Goal: Transaction & Acquisition: Purchase product/service

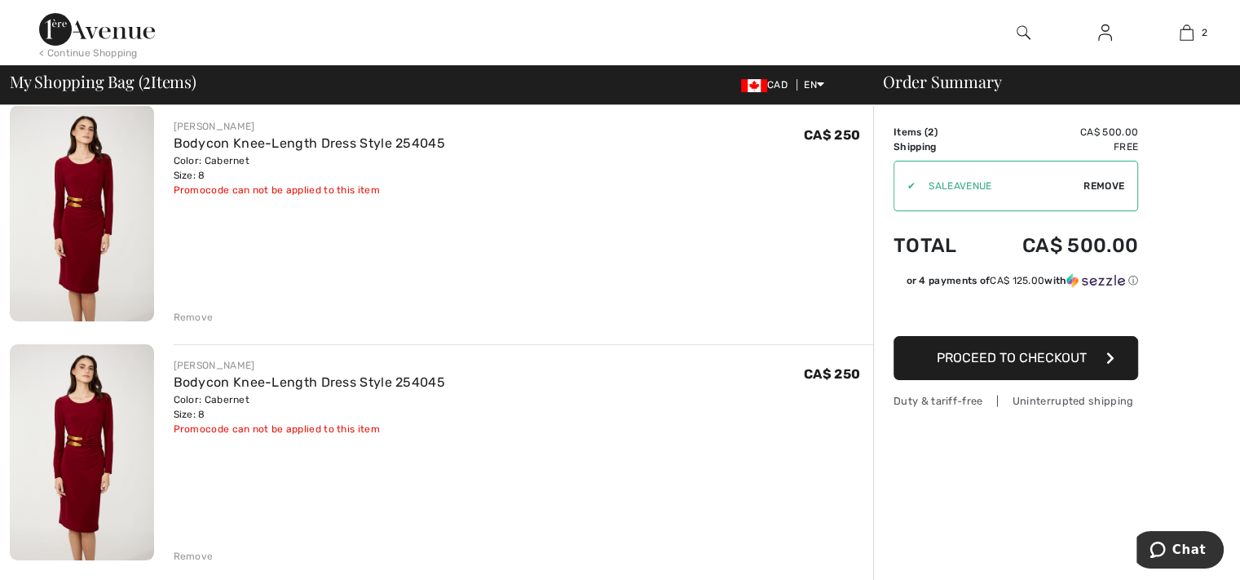
scroll to position [245, 0]
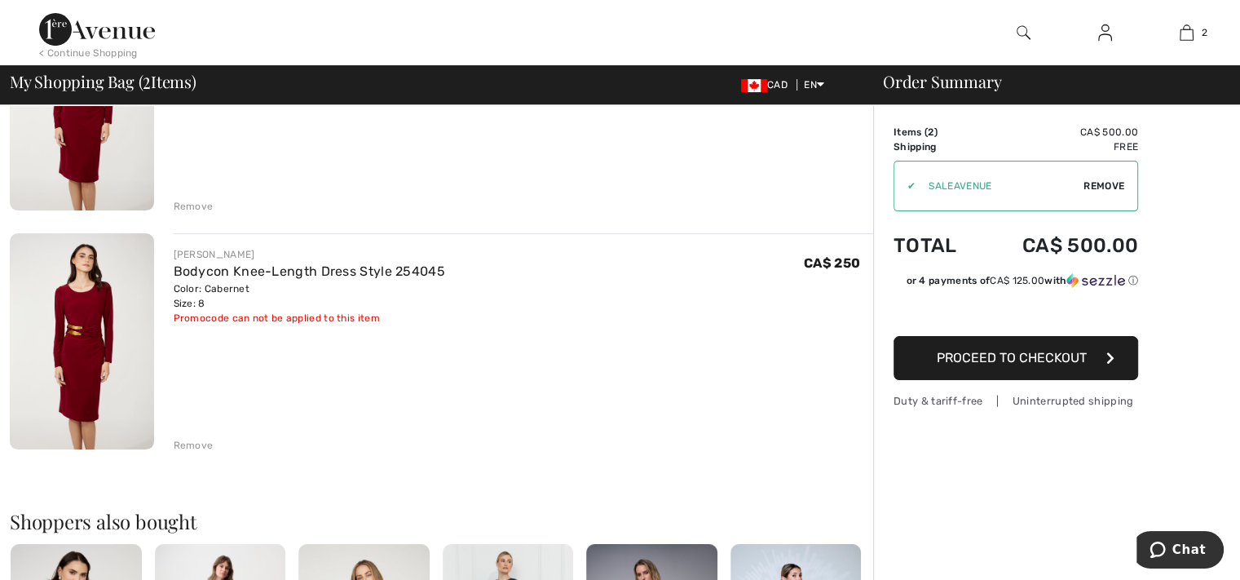
click at [192, 443] on div "Remove" at bounding box center [194, 445] width 40 height 15
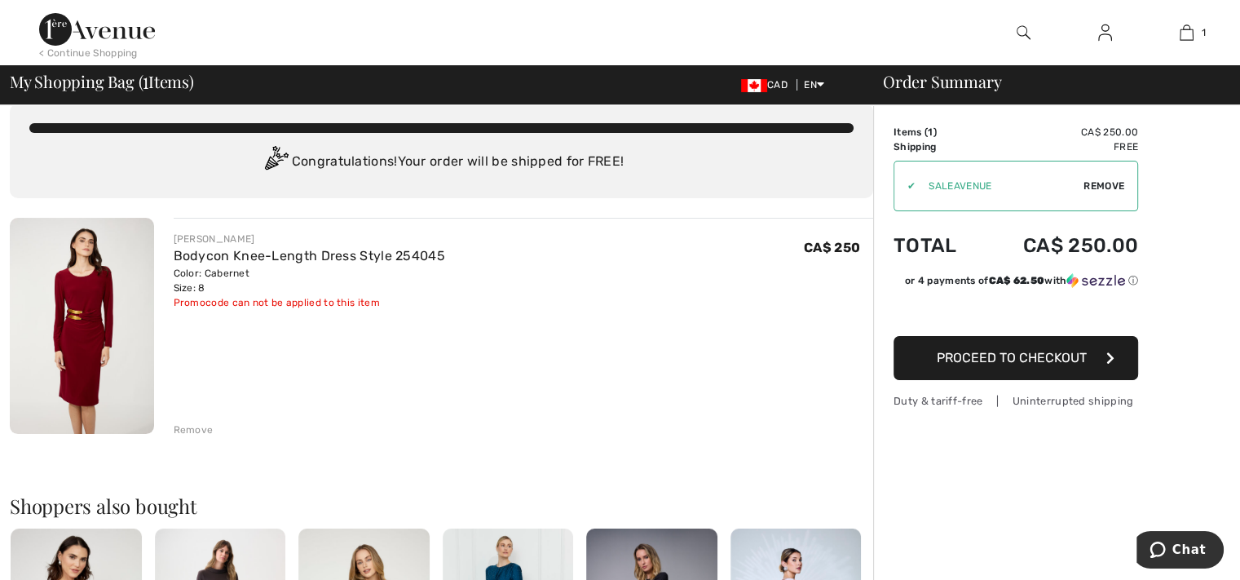
scroll to position [0, 0]
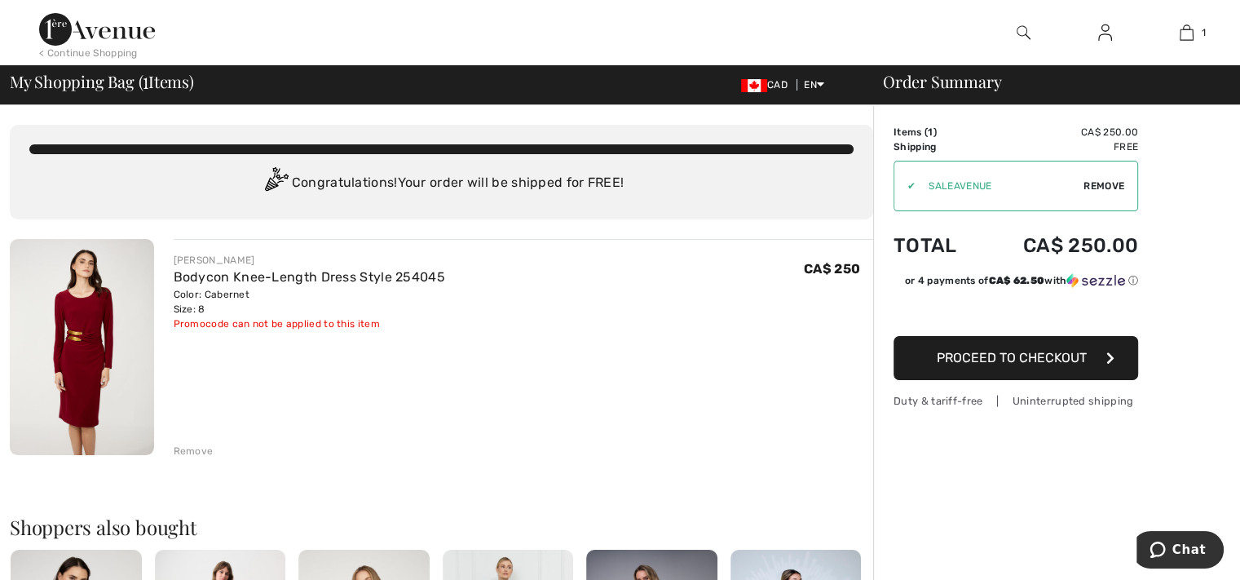
click at [990, 351] on span "Proceed to Checkout" at bounding box center [1012, 357] width 150 height 15
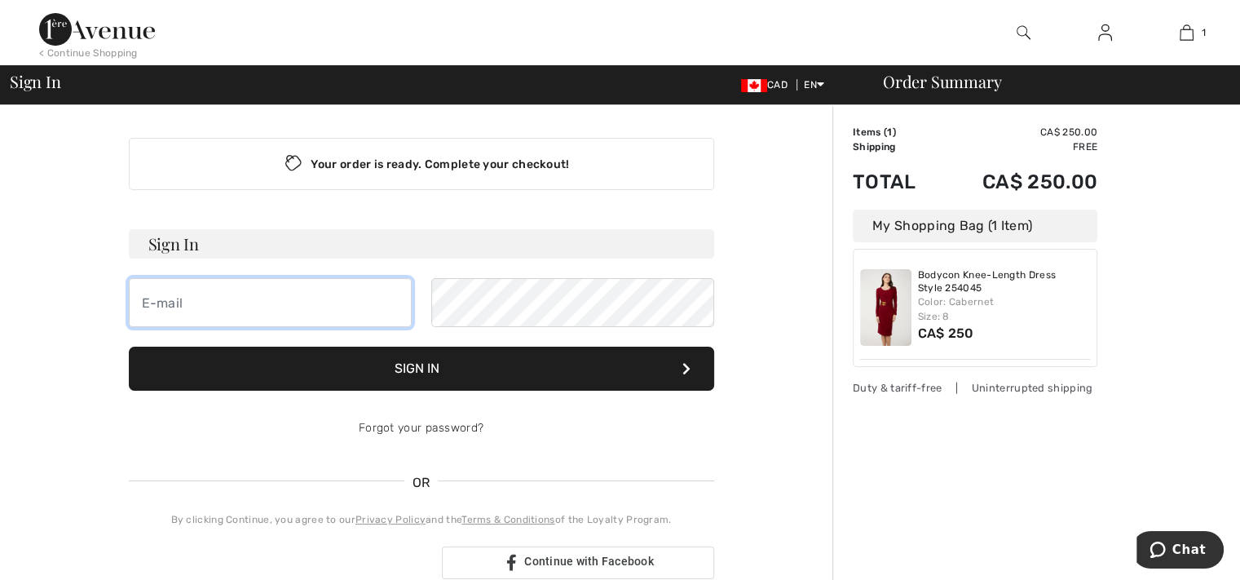
click at [232, 302] on input "email" at bounding box center [270, 302] width 283 height 49
type input "pmrintoul@rzcdlaw.com"
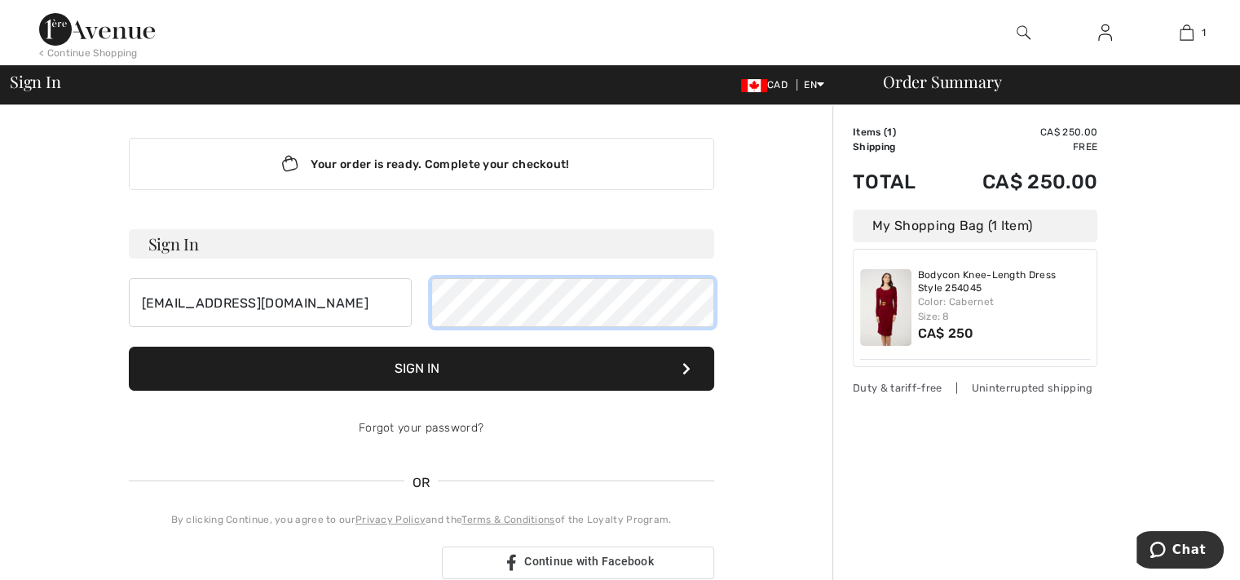
click at [129, 346] on button "Sign In" at bounding box center [421, 368] width 585 height 44
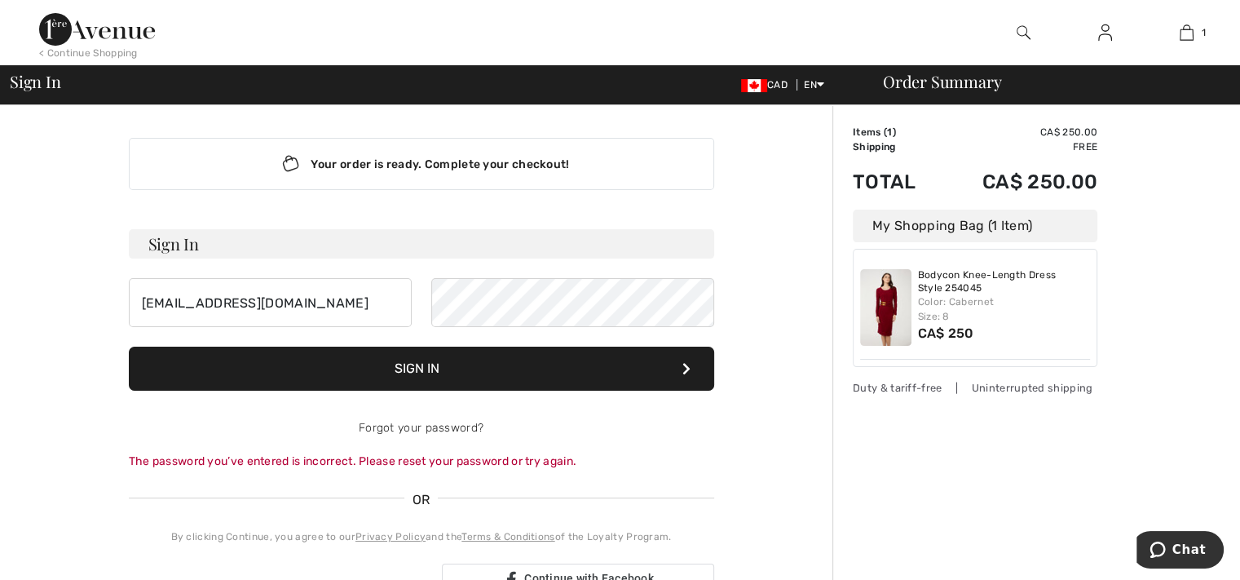
click at [399, 363] on button "Sign In" at bounding box center [421, 368] width 585 height 44
drag, startPoint x: 436, startPoint y: 368, endPoint x: 775, endPoint y: 590, distance: 405.0
click at [775, 579] on html "We value your privacy We use cookies to enhance your browsing experience, serve…" at bounding box center [620, 290] width 1240 height 580
click at [129, 346] on button "Sign In" at bounding box center [421, 368] width 585 height 44
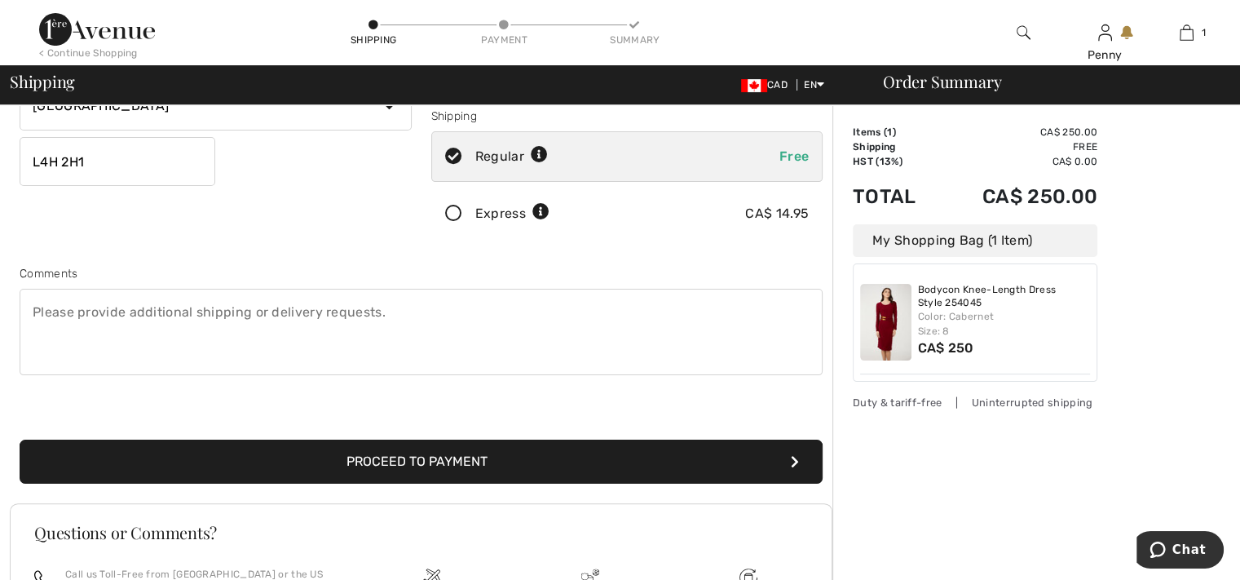
scroll to position [326, 0]
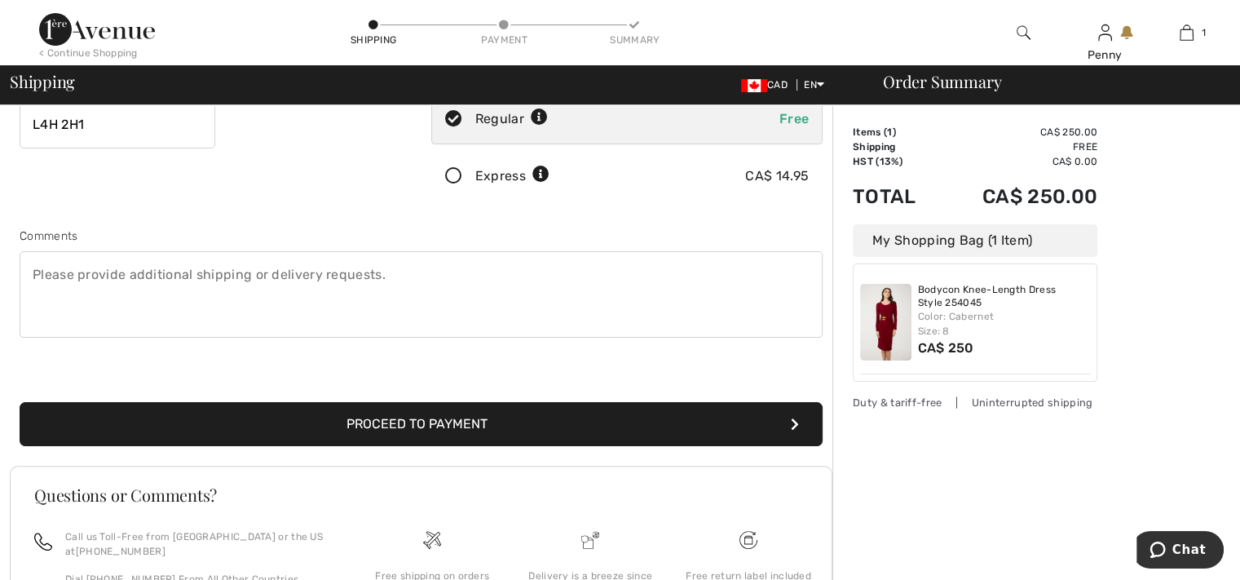
click at [463, 424] on button "Proceed to Payment" at bounding box center [421, 424] width 803 height 44
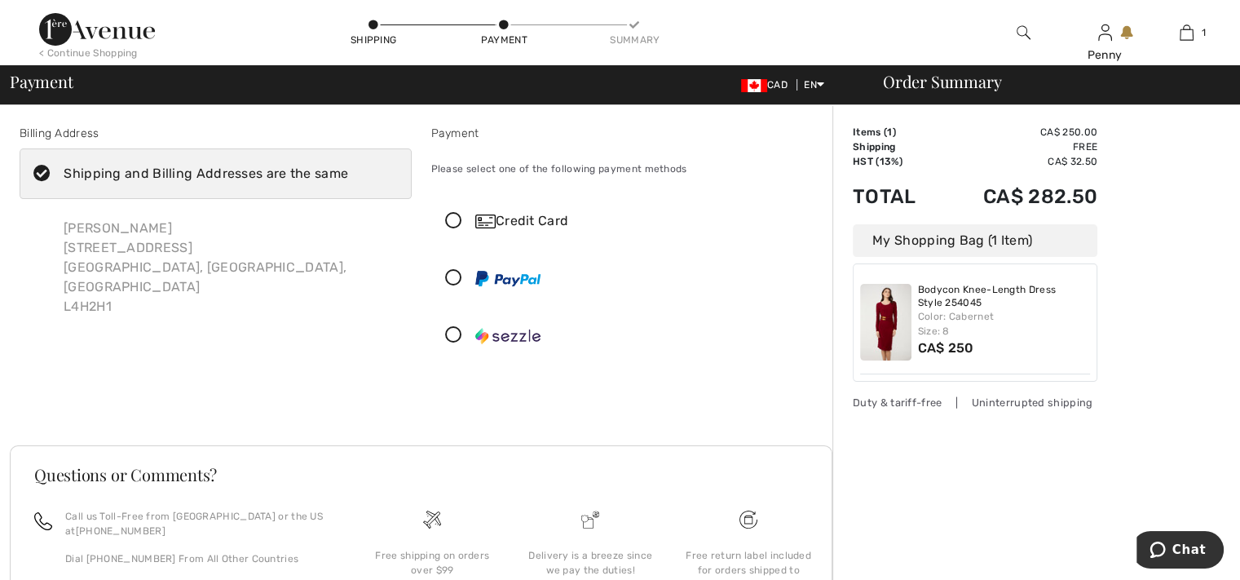
click at [453, 221] on icon at bounding box center [453, 221] width 43 height 17
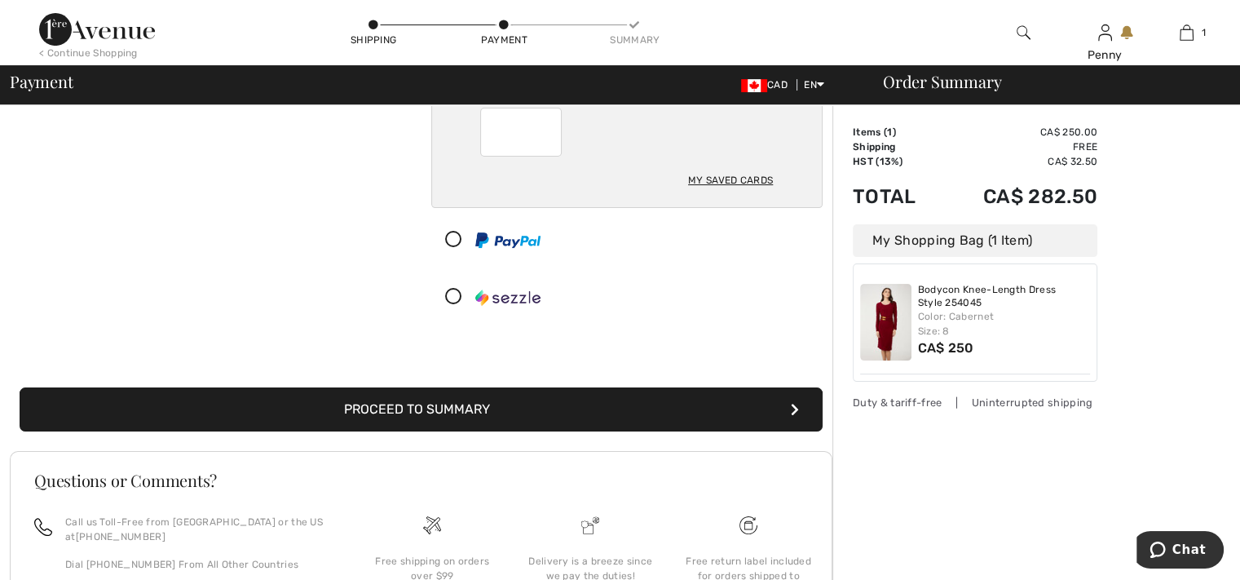
scroll to position [326, 0]
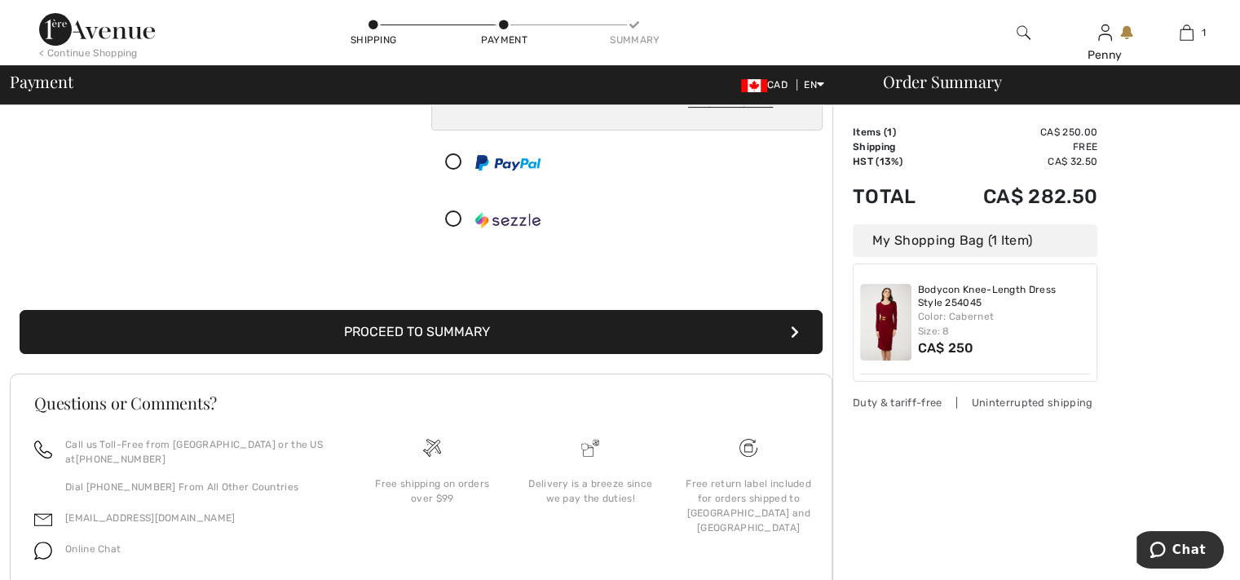
click at [390, 333] on button "Proceed to Summary" at bounding box center [421, 332] width 803 height 44
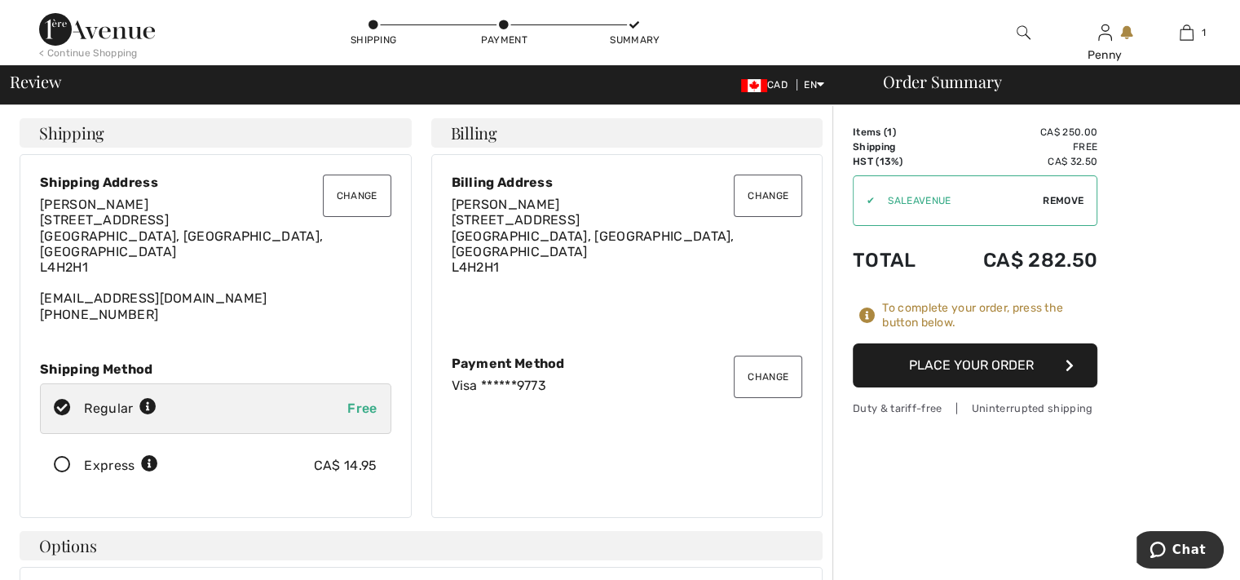
click at [1064, 199] on span "Remove" at bounding box center [1063, 200] width 41 height 15
click at [908, 206] on input "TEXT" at bounding box center [953, 200] width 198 height 49
type input "NEW15"
click at [1067, 198] on span "Apply" at bounding box center [1068, 200] width 33 height 15
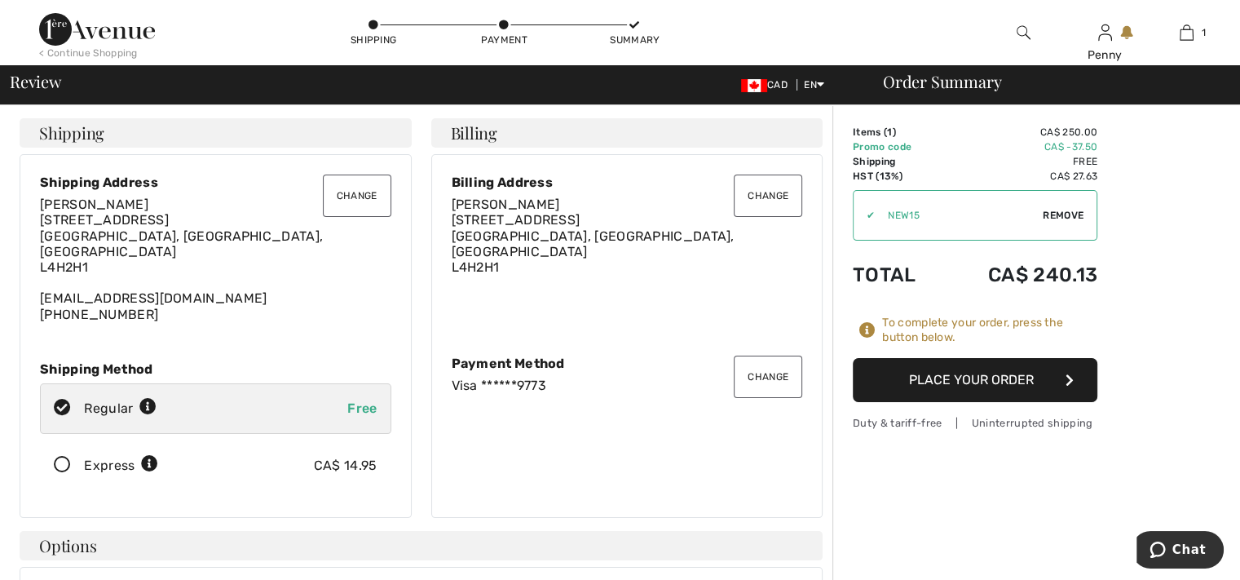
click at [978, 375] on button "Place Your Order" at bounding box center [975, 380] width 245 height 44
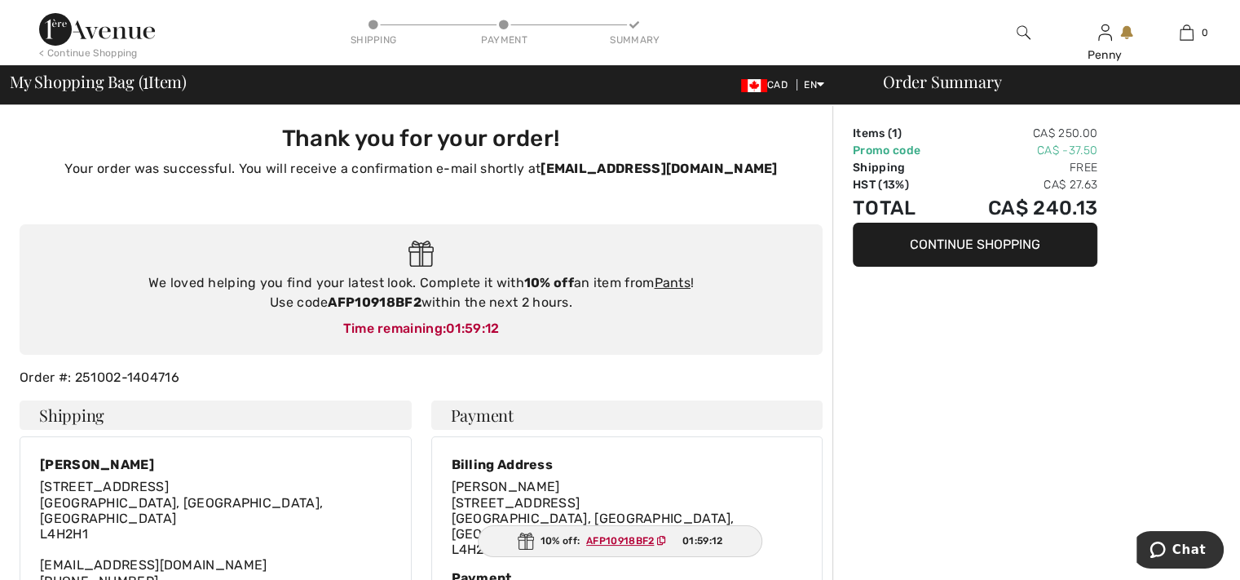
click at [978, 242] on button "Continue Shopping" at bounding box center [975, 245] width 245 height 44
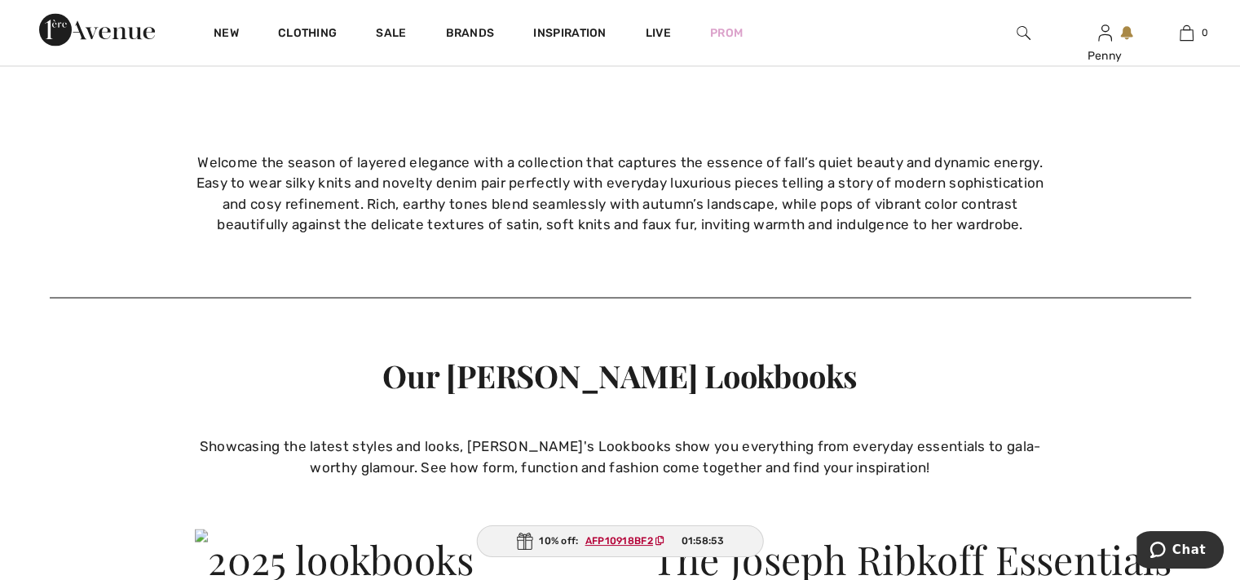
scroll to position [2772, 0]
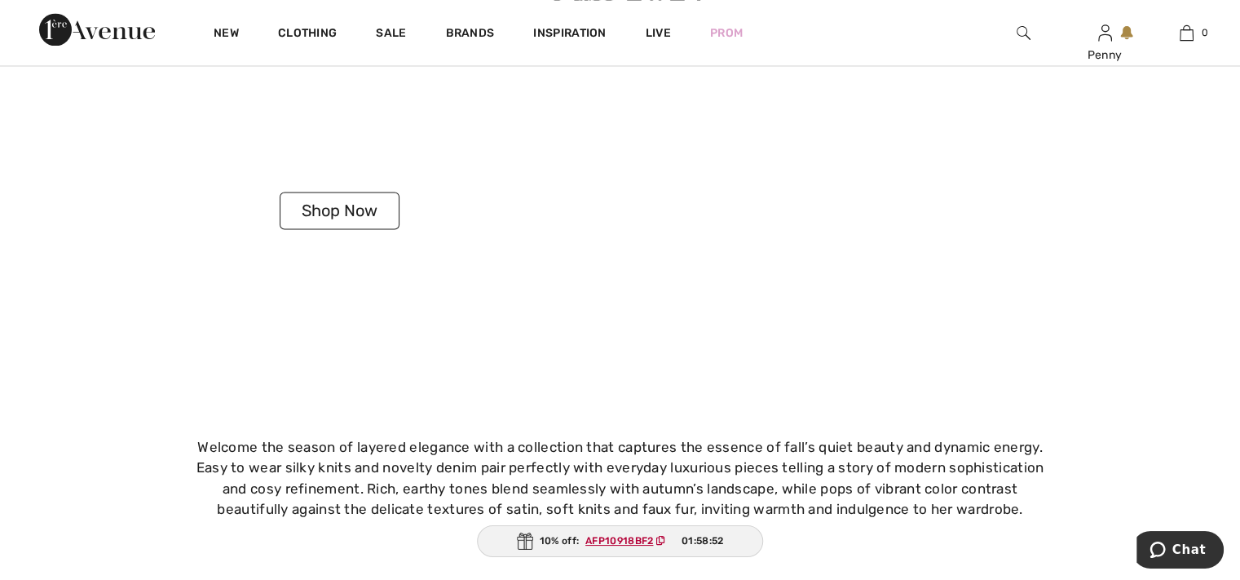
click at [346, 209] on button "Shop Now" at bounding box center [340, 211] width 120 height 38
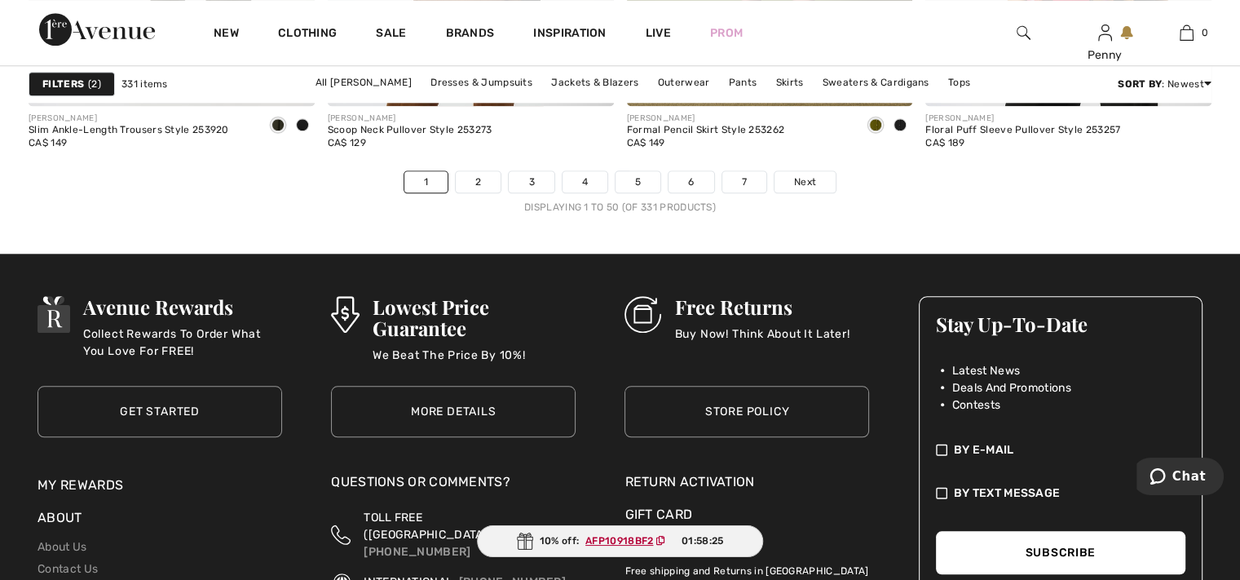
scroll to position [8075, 0]
